Goal: Task Accomplishment & Management: Use online tool/utility

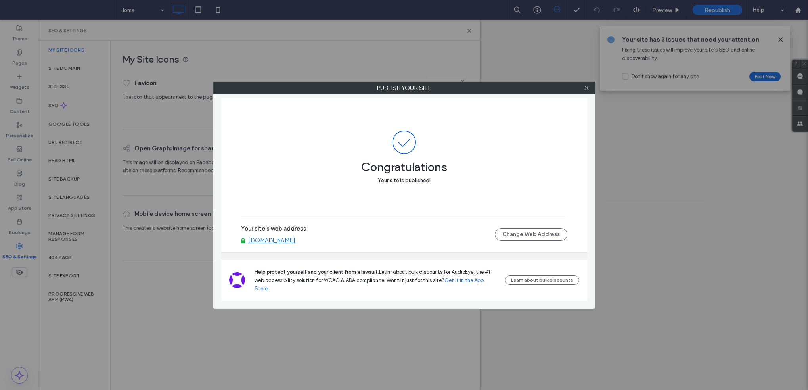
click at [586, 90] on icon at bounding box center [587, 88] width 6 height 6
click at [590, 87] on div at bounding box center [587, 88] width 12 height 12
click at [588, 88] on icon at bounding box center [587, 88] width 6 height 6
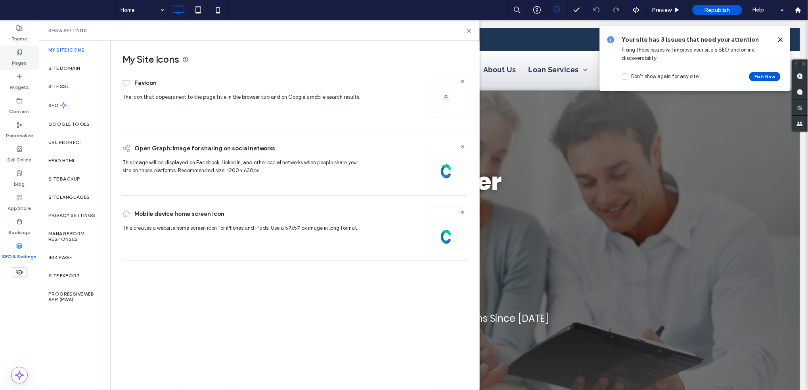
drag, startPoint x: 29, startPoint y: 53, endPoint x: 20, endPoint y: 65, distance: 14.7
click at [29, 54] on div "Pages" at bounding box center [19, 58] width 39 height 24
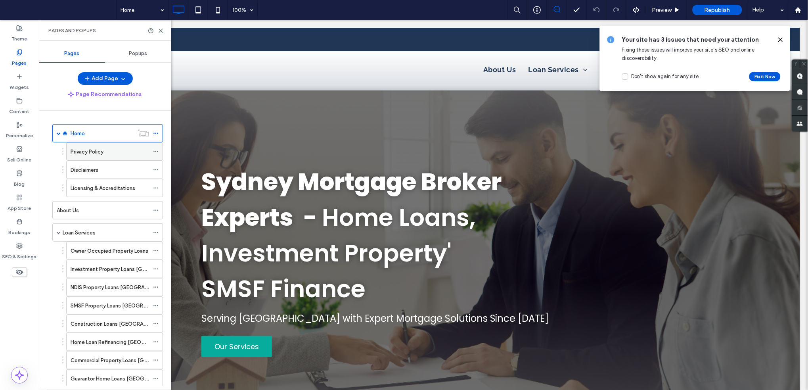
click at [155, 151] on icon at bounding box center [156, 152] width 6 height 6
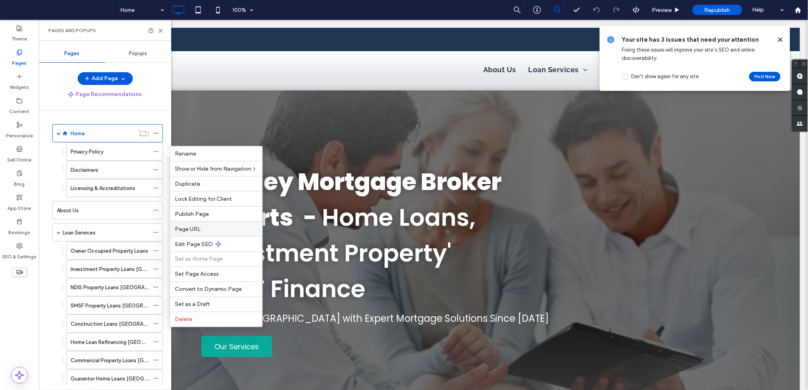
click at [232, 228] on label "Page URL" at bounding box center [216, 229] width 83 height 7
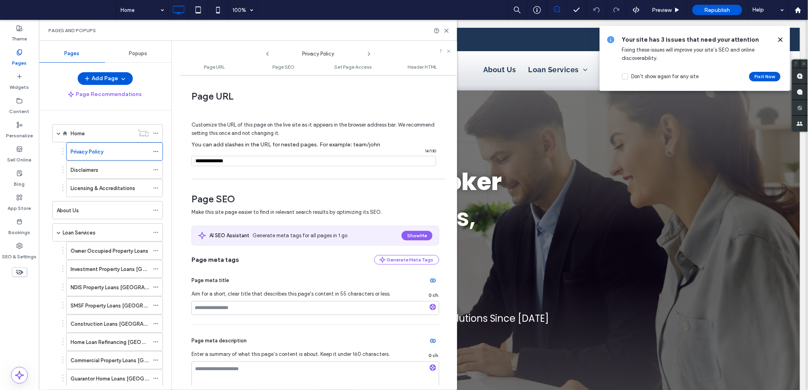
click at [282, 159] on input "notEmpty" at bounding box center [314, 161] width 245 height 10
click at [157, 167] on icon at bounding box center [156, 170] width 6 height 6
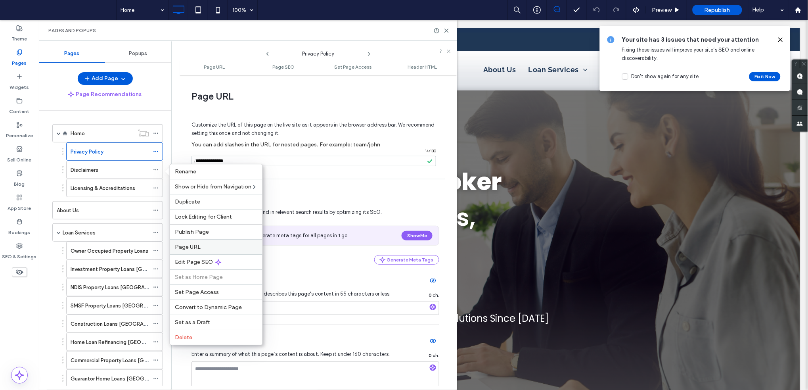
click at [223, 246] on label "Page URL" at bounding box center [216, 246] width 83 height 7
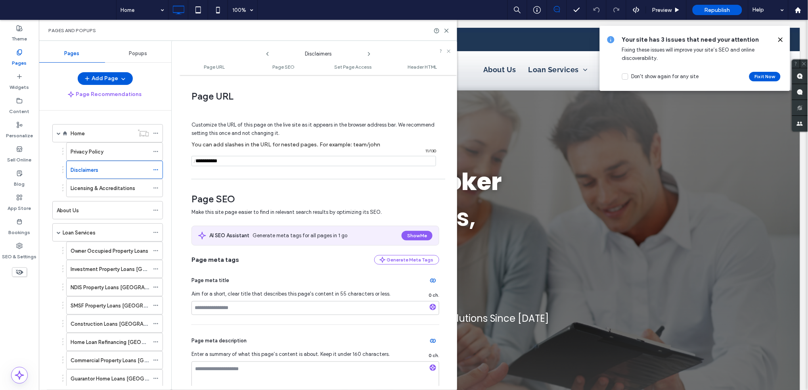
click at [281, 162] on input "notEmpty" at bounding box center [314, 161] width 245 height 10
drag, startPoint x: 281, startPoint y: 162, endPoint x: 369, endPoint y: 12, distance: 174.2
click at [283, 161] on input "notEmpty" at bounding box center [314, 161] width 245 height 10
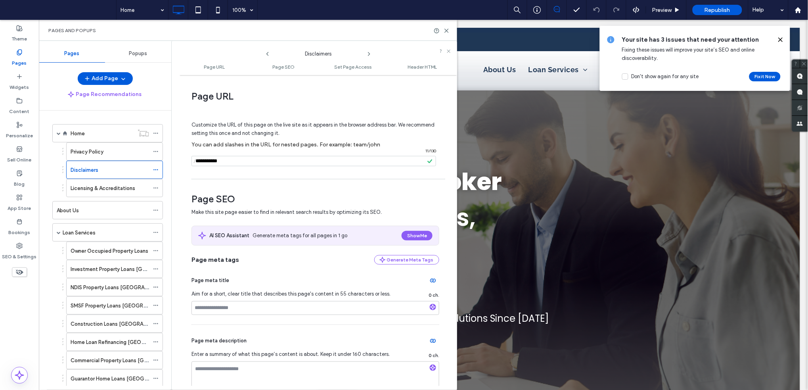
click at [106, 186] on label "Licensing & Accreditations" at bounding box center [103, 188] width 65 height 14
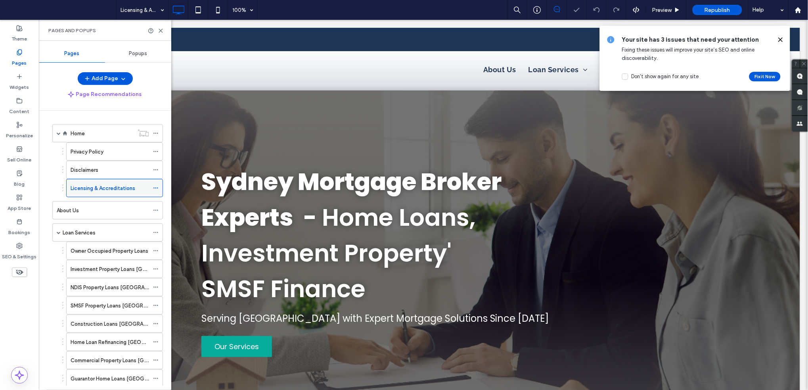
click at [156, 188] on icon at bounding box center [156, 188] width 6 height 6
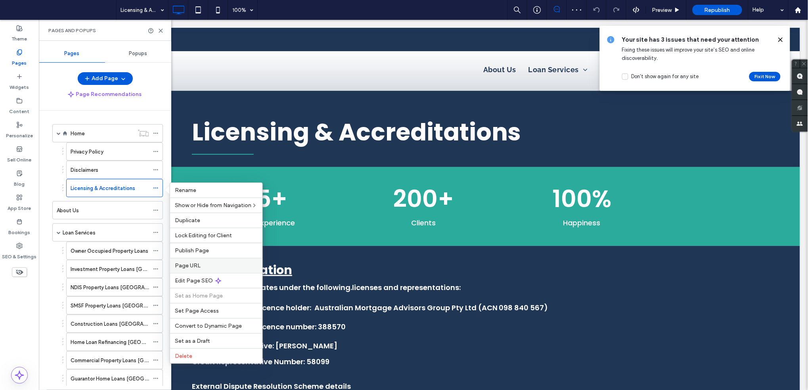
click at [229, 262] on label "Page URL" at bounding box center [216, 265] width 83 height 7
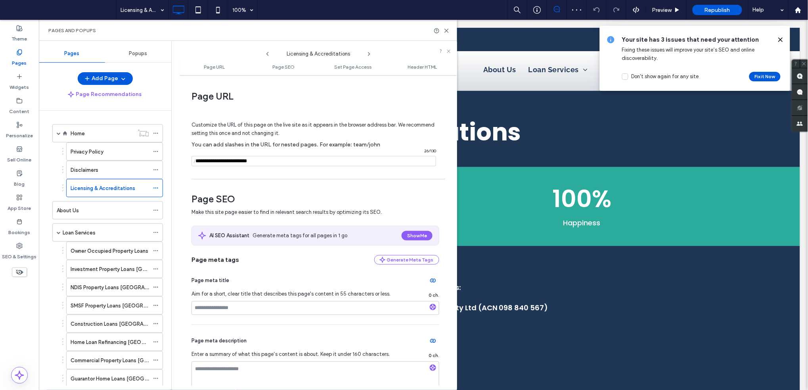
click at [260, 160] on input "notEmpty" at bounding box center [314, 161] width 245 height 10
click at [224, 160] on input "notEmpty" at bounding box center [314, 161] width 245 height 10
type input "**********"
click at [318, 175] on div "Customize the URL of this page on the live site as it appears in the browser ad…" at bounding box center [316, 139] width 248 height 69
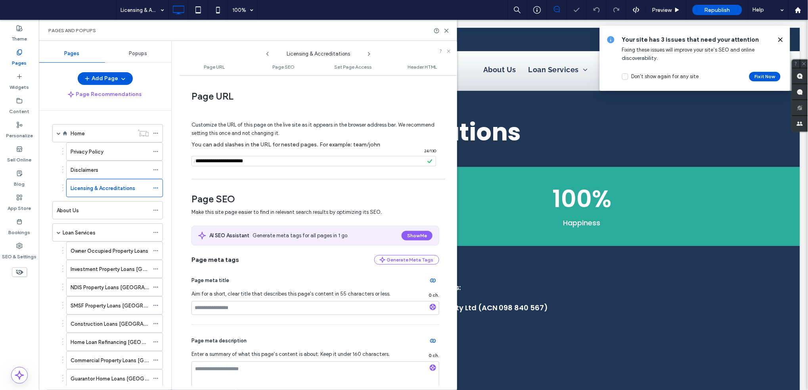
click at [0, 0] on div at bounding box center [0, 0] width 0 height 0
click at [290, 160] on div at bounding box center [404, 195] width 808 height 390
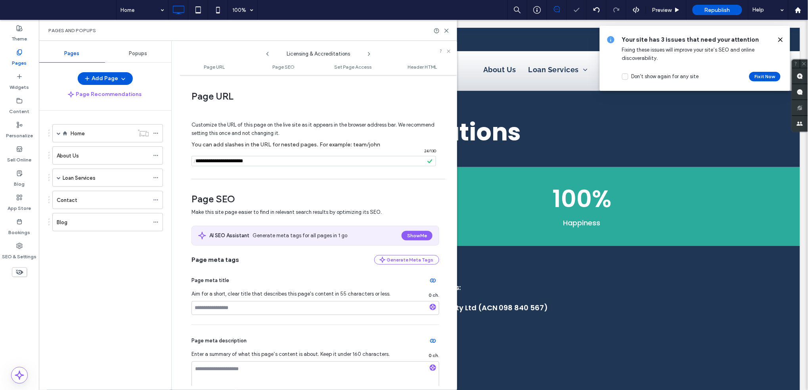
click at [290, 160] on div at bounding box center [404, 195] width 808 height 390
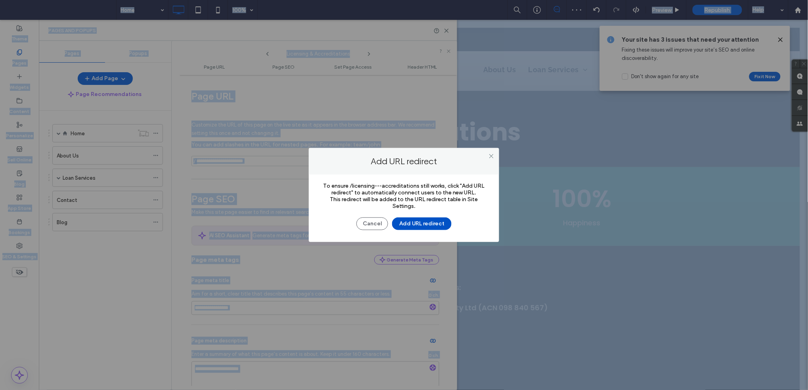
click at [414, 223] on button "Add URL redirect" at bounding box center [421, 223] width 59 height 13
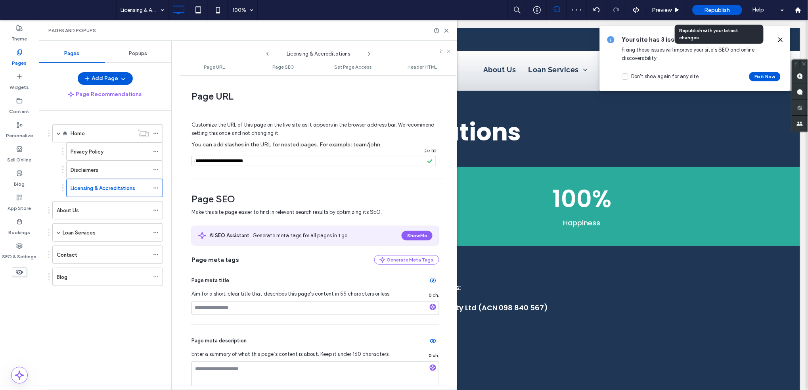
click at [725, 6] on div "Republish" at bounding box center [718, 10] width 50 height 10
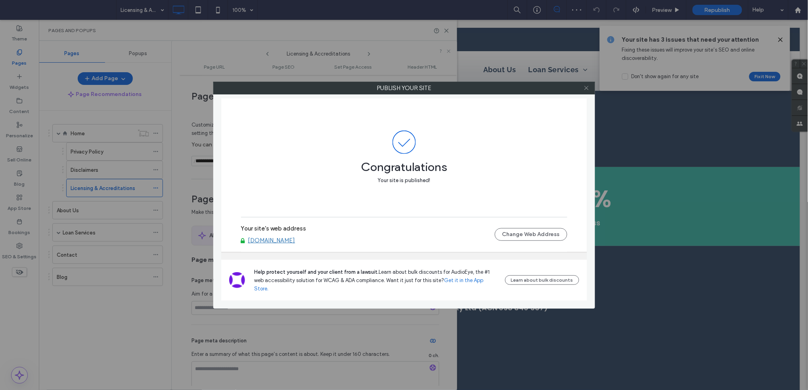
click at [588, 89] on icon at bounding box center [587, 88] width 6 height 6
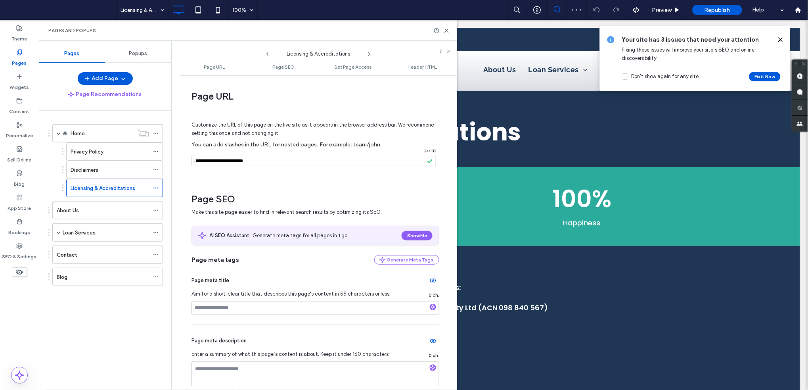
click at [306, 162] on input "notEmpty" at bounding box center [314, 161] width 245 height 10
